Goal: Navigation & Orientation: Find specific page/section

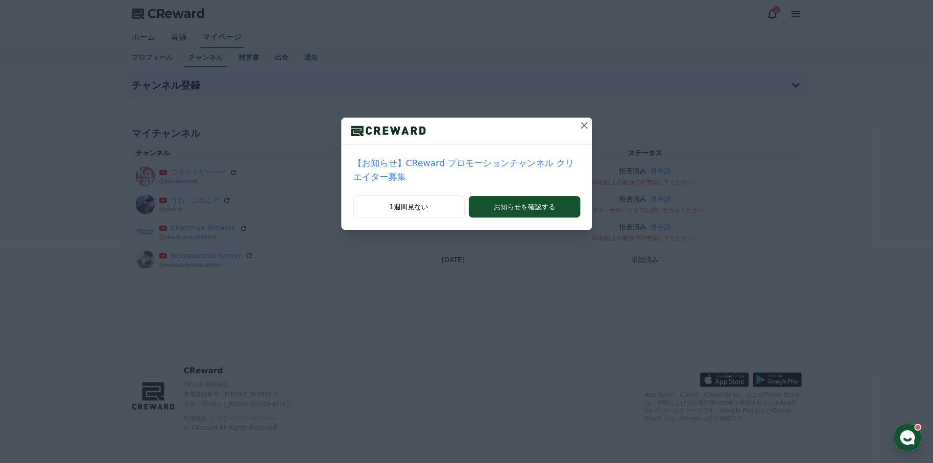
click at [521, 167] on p "【お知らせ】CReward プロモーションチャンネル クリエイター募集" at bounding box center [466, 169] width 227 height 27
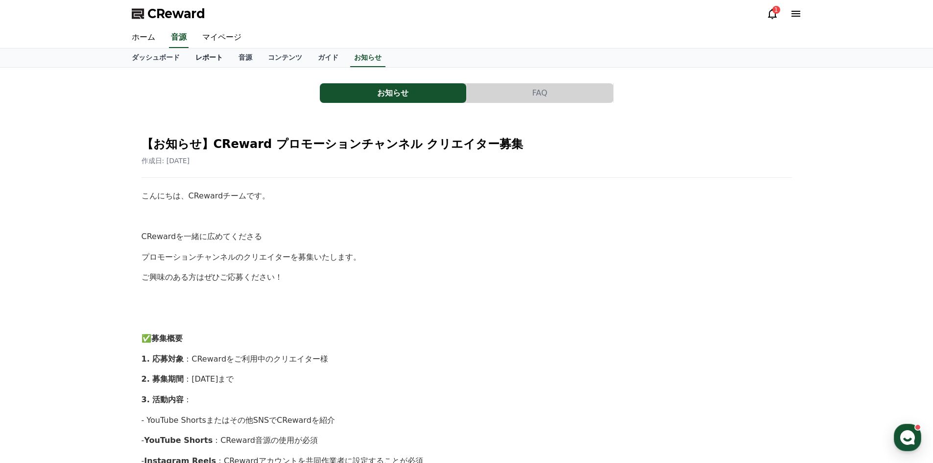
click at [196, 62] on link "レポート" at bounding box center [209, 57] width 43 height 19
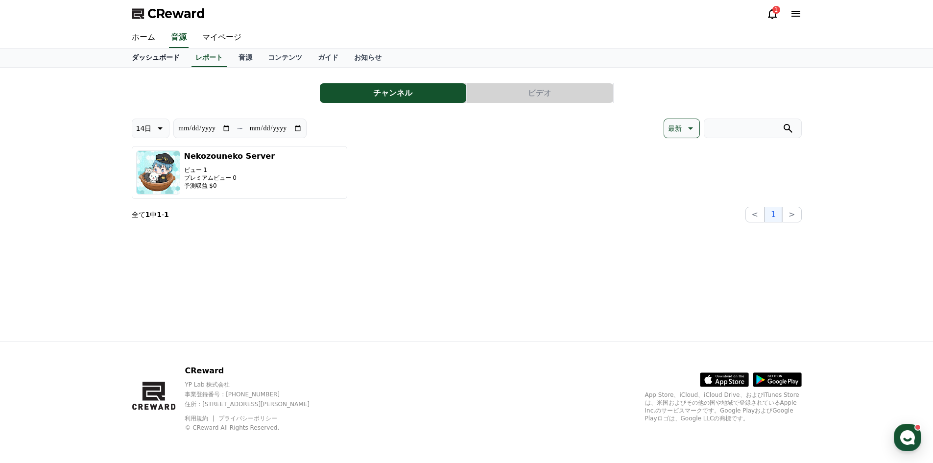
click at [174, 57] on link "ダッシュボード" at bounding box center [156, 57] width 64 height 19
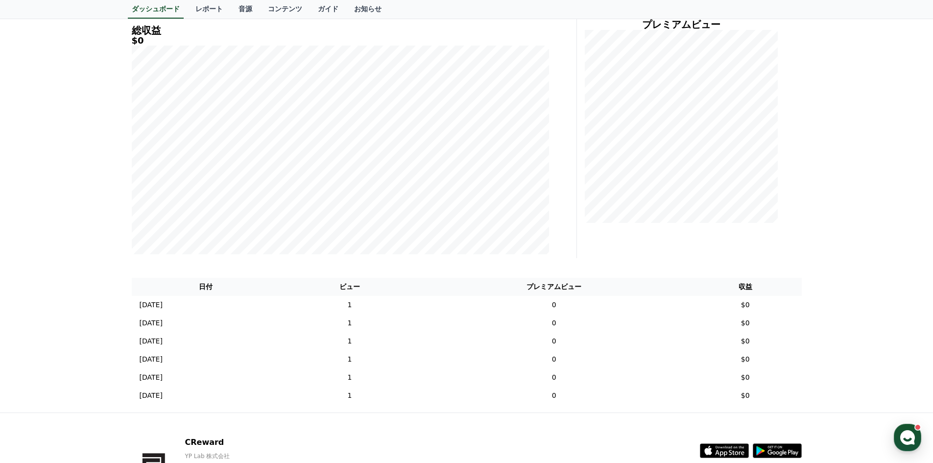
scroll to position [147, 0]
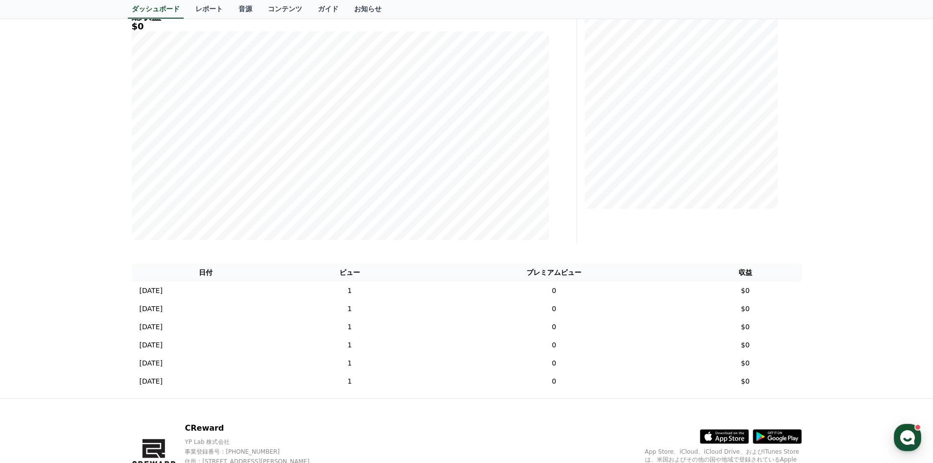
click at [866, 136] on div "**********" at bounding box center [466, 160] width 933 height 478
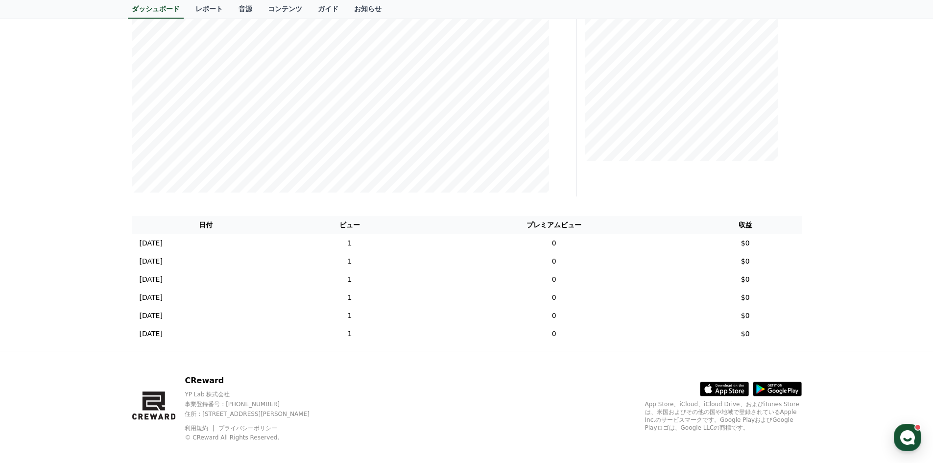
scroll to position [204, 0]
